Goal: Task Accomplishment & Management: Use online tool/utility

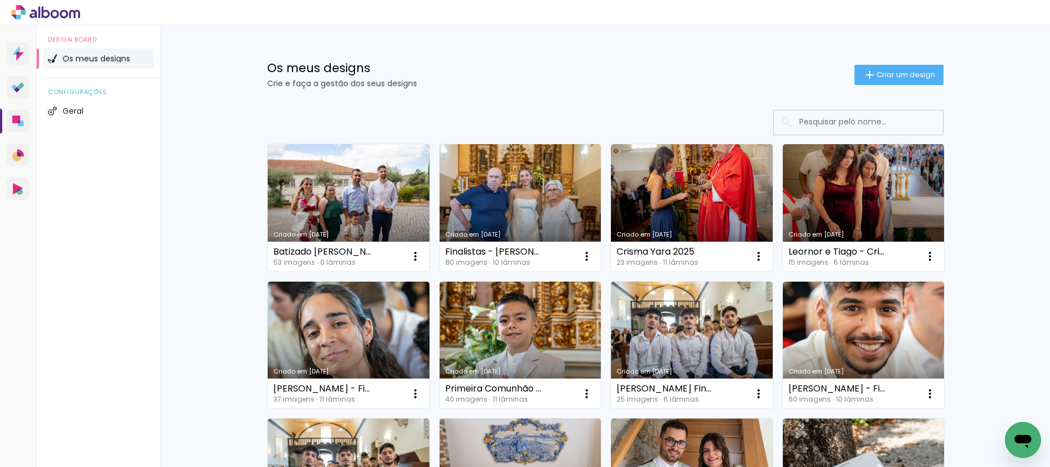
click at [604, 197] on div "Criado em 15/09/25 Finalistas - Laura Olival 80 imagens ∙ 10 lâminas Abrir Faze…" at bounding box center [520, 208] width 172 height 138
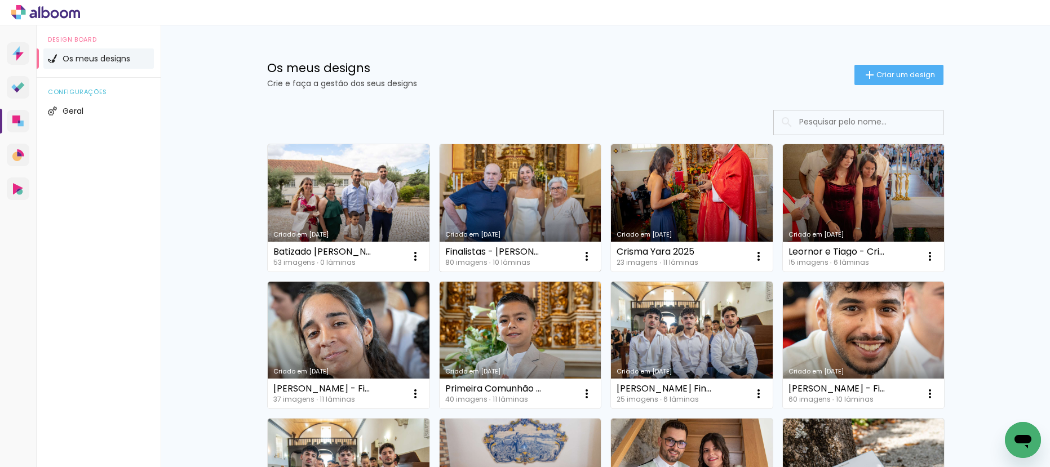
click at [554, 189] on link "Criado em [DATE]" at bounding box center [521, 207] width 162 height 127
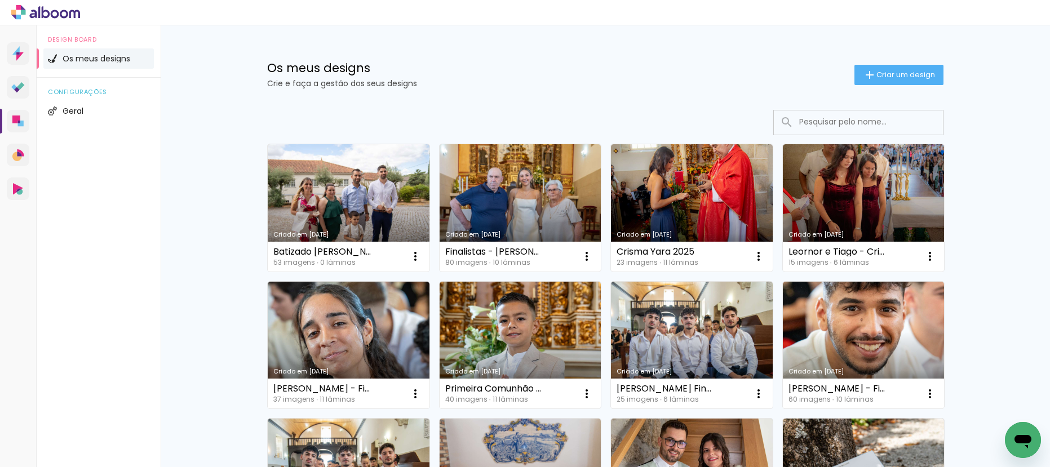
click at [54, 11] on icon at bounding box center [55, 14] width 8 height 8
